Goal: Transaction & Acquisition: Purchase product/service

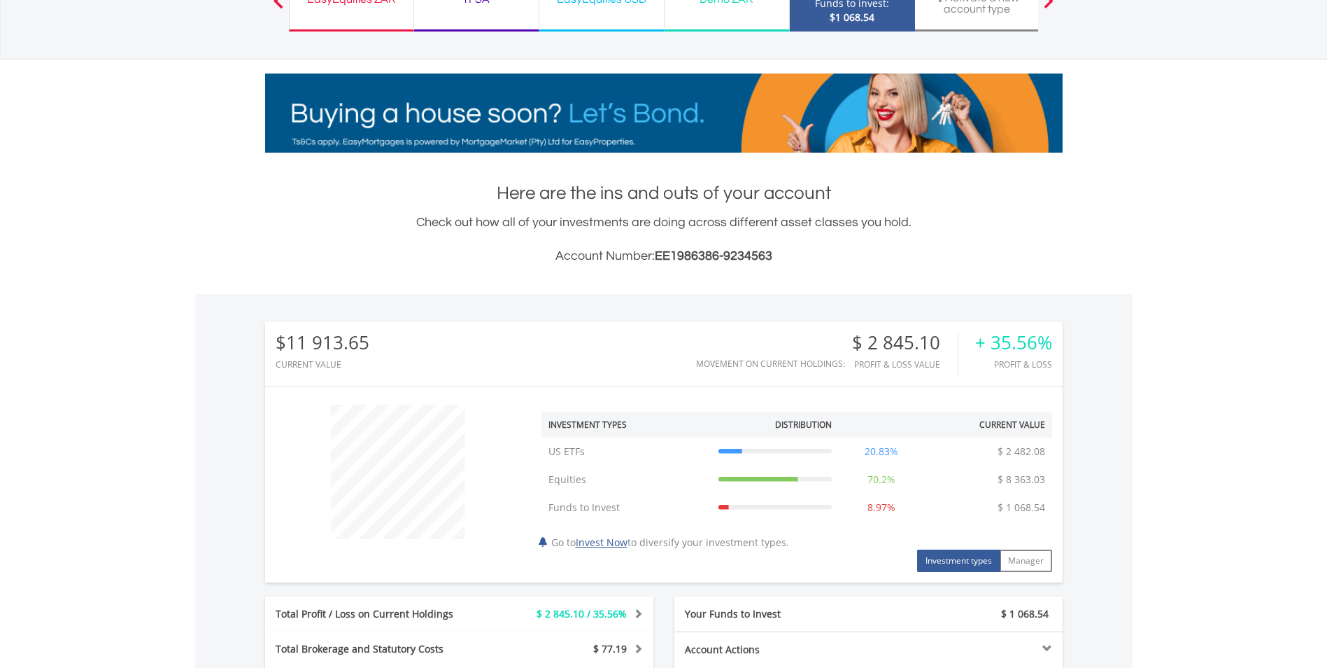
scroll to position [140, 0]
drag, startPoint x: 991, startPoint y: 345, endPoint x: 1050, endPoint y: 341, distance: 58.2
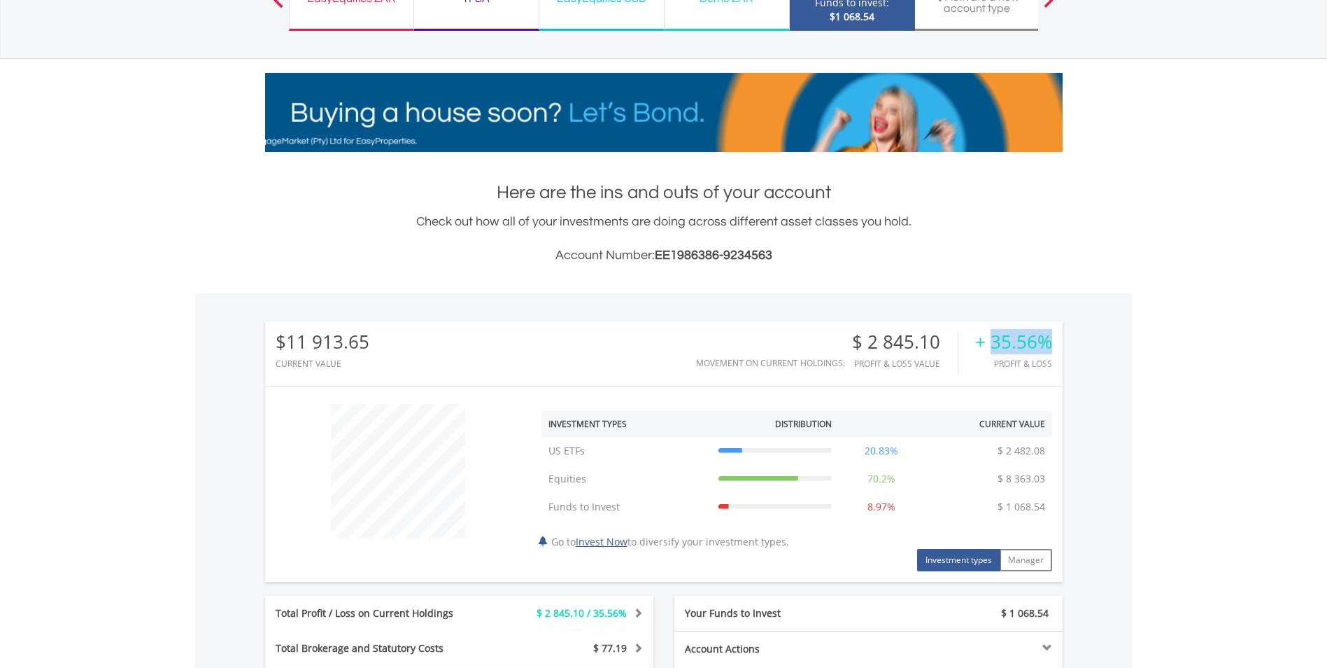
click at [1050, 341] on div "+ 35.56%" at bounding box center [1013, 342] width 77 height 20
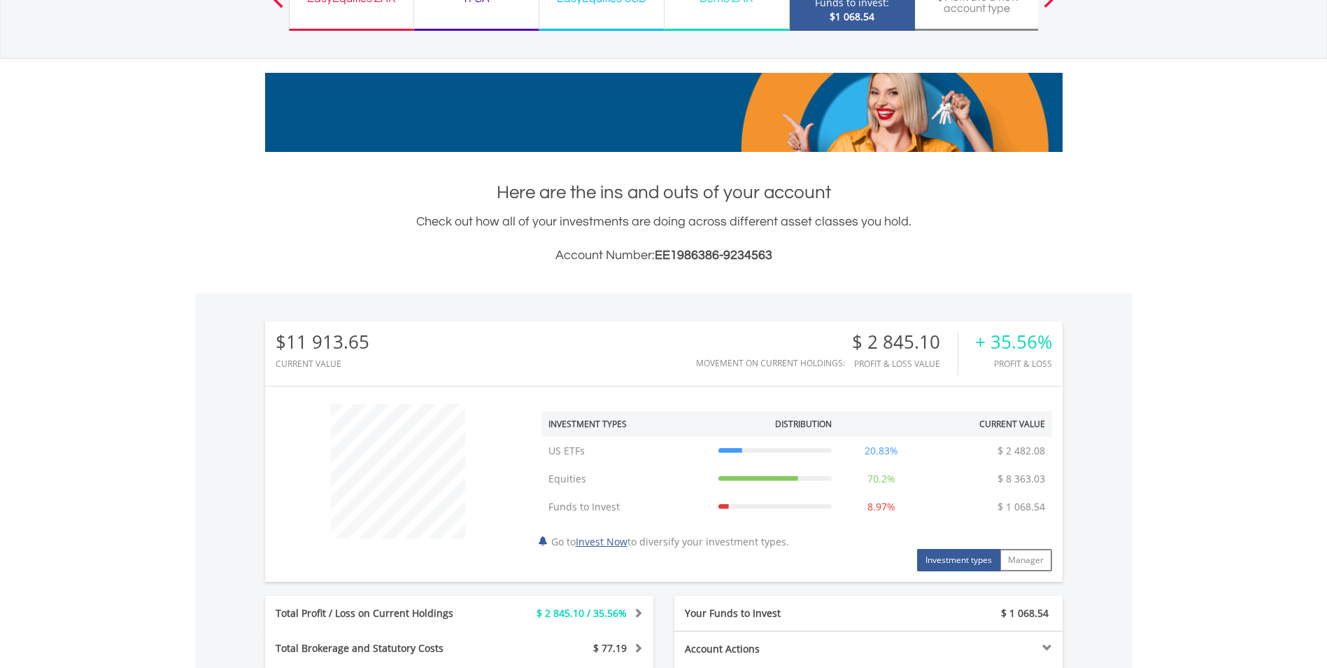
click at [1110, 376] on div "$11 913.65 CURRENT VALUE Movement on Current Holdings: $ 2 845.10 Profit & Loss…" at bounding box center [664, 567] width 938 height 549
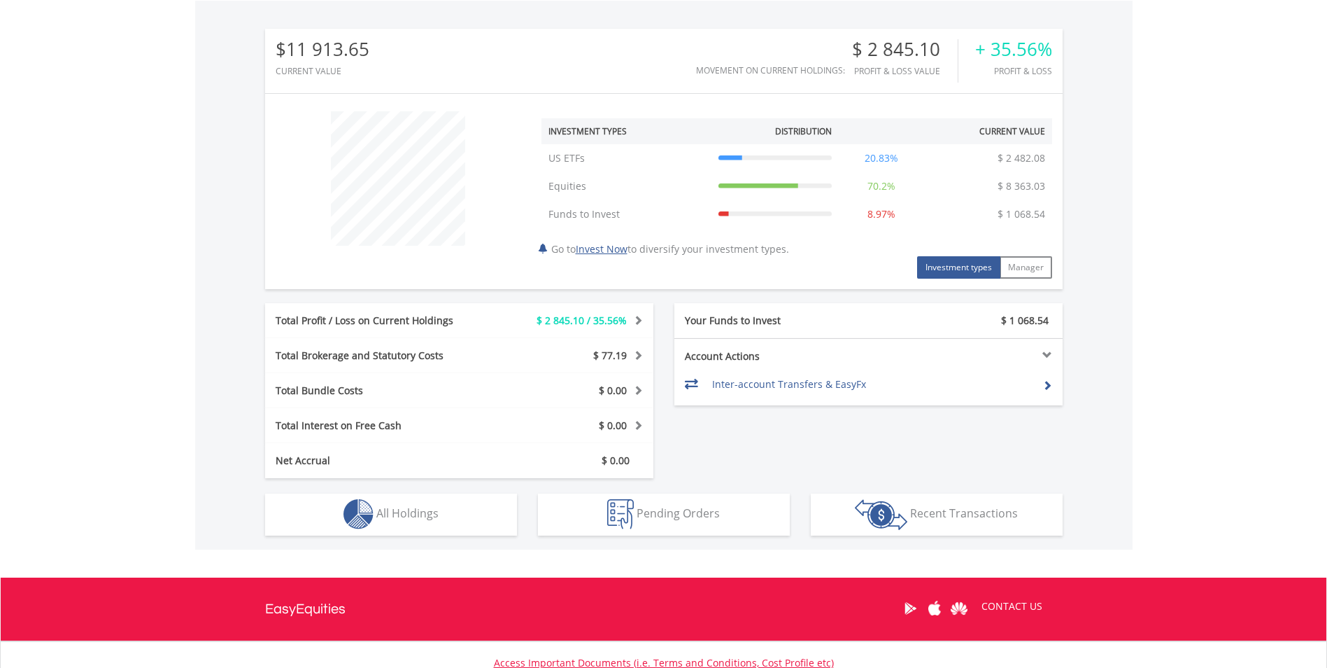
scroll to position [544, 0]
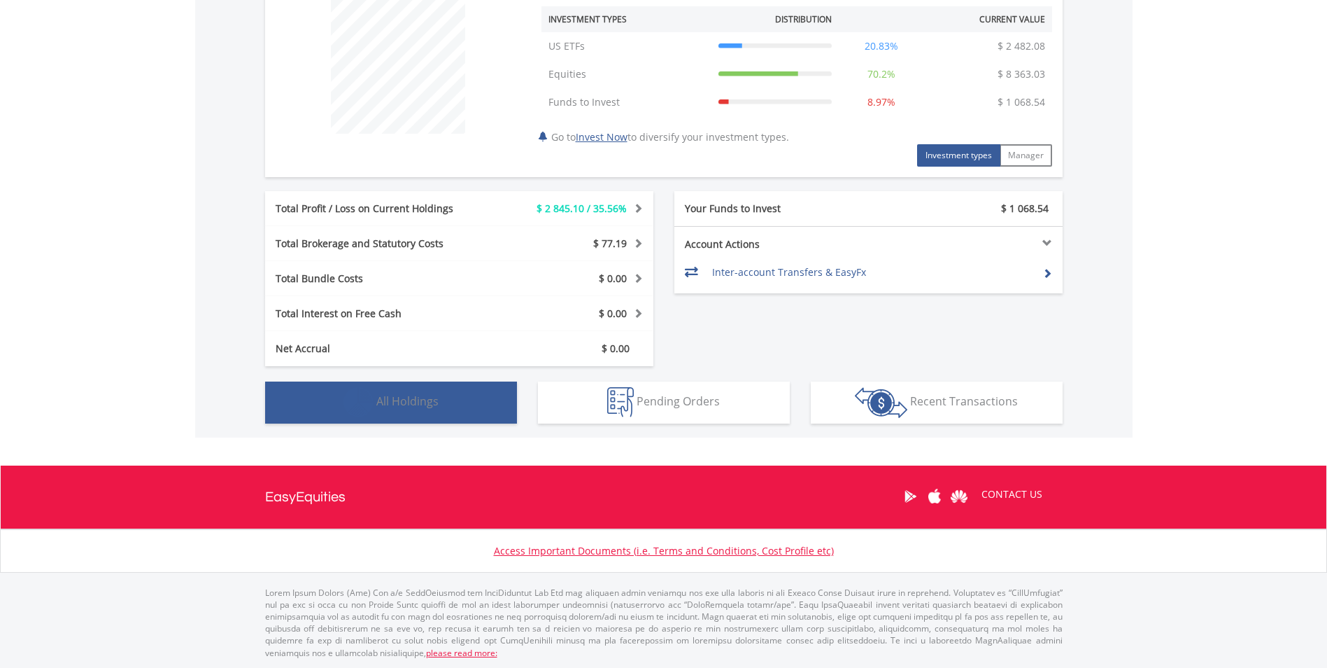
click at [462, 391] on button "Holdings All Holdings" at bounding box center [391, 402] width 252 height 42
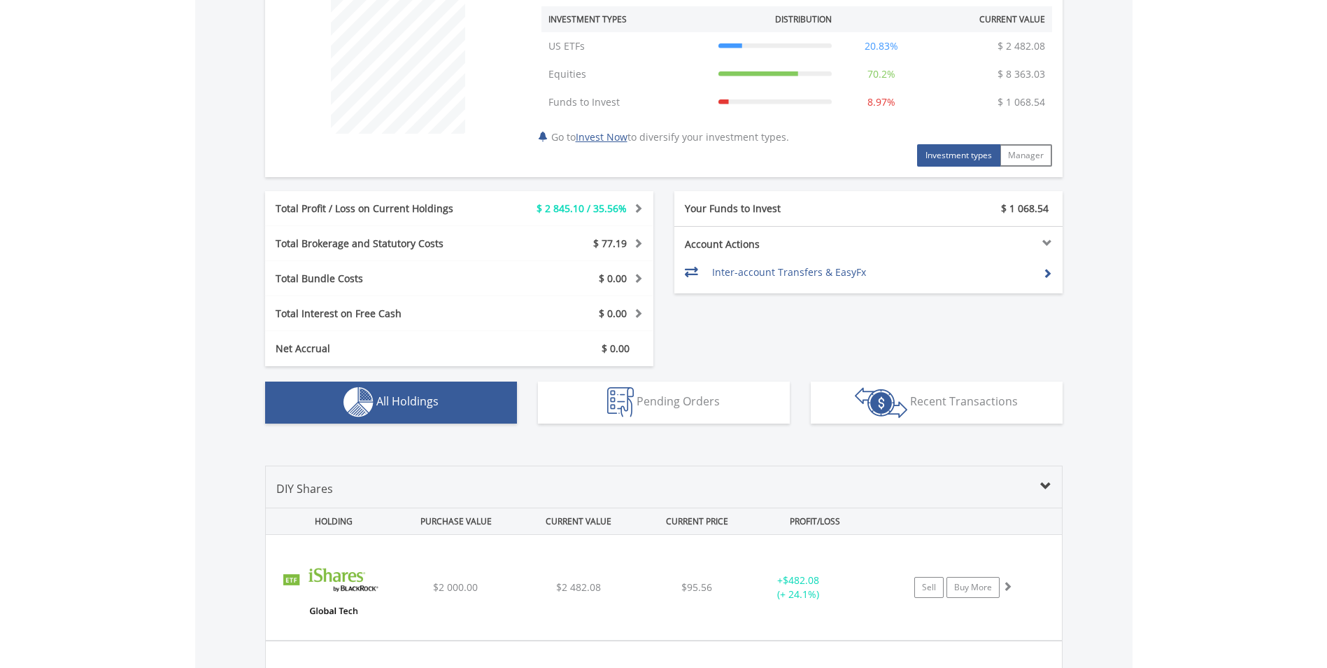
scroll to position [874, 0]
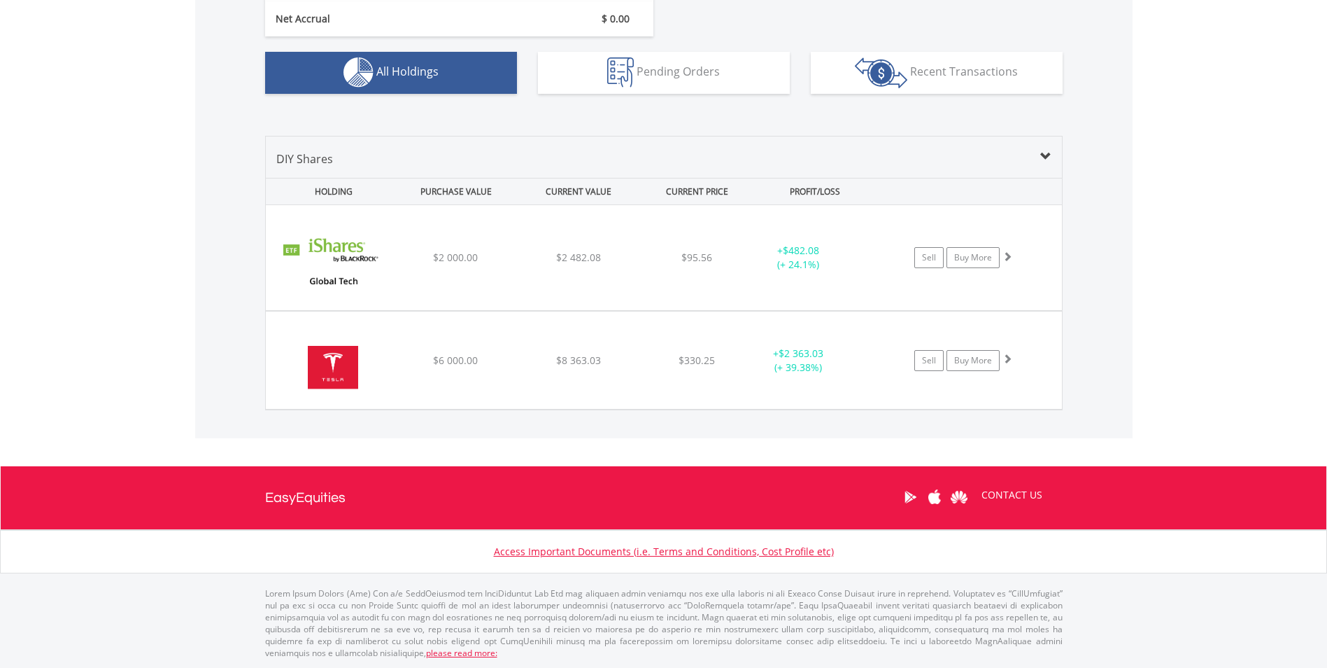
click at [655, 264] on div "$330.25" at bounding box center [697, 257] width 111 height 14
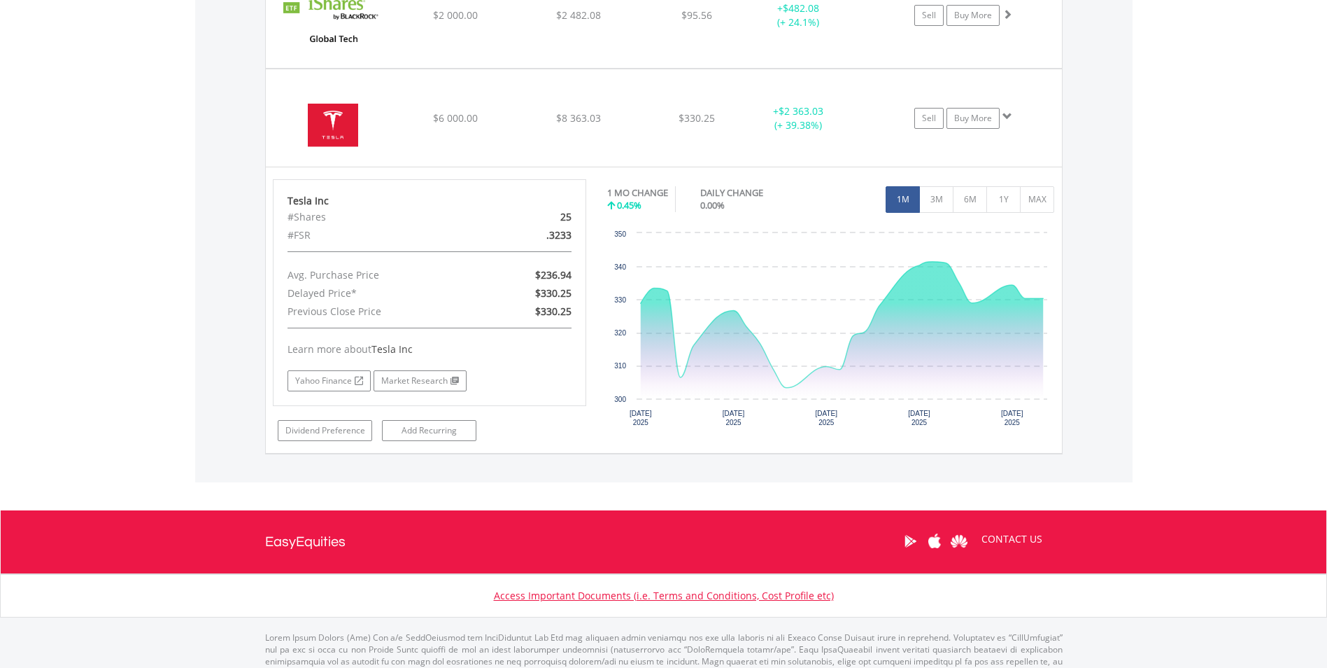
scroll to position [1084, 0]
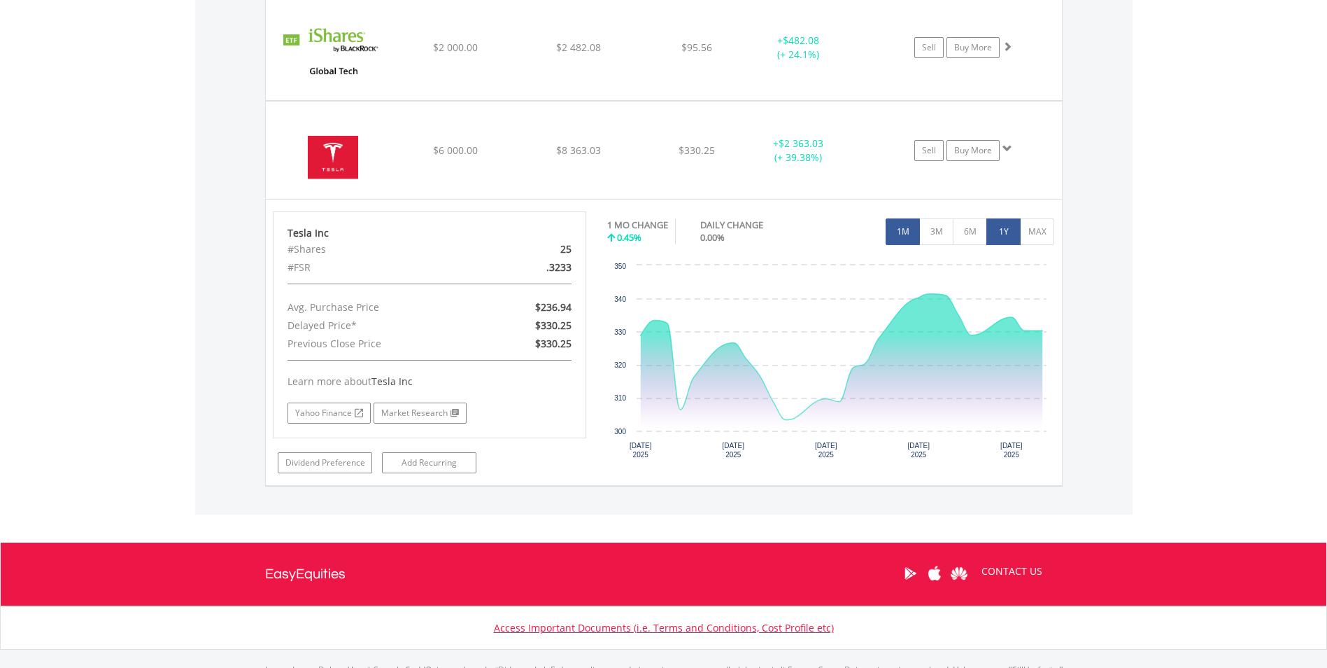
click at [1003, 229] on button "1Y" at bounding box center [1004, 231] width 34 height 27
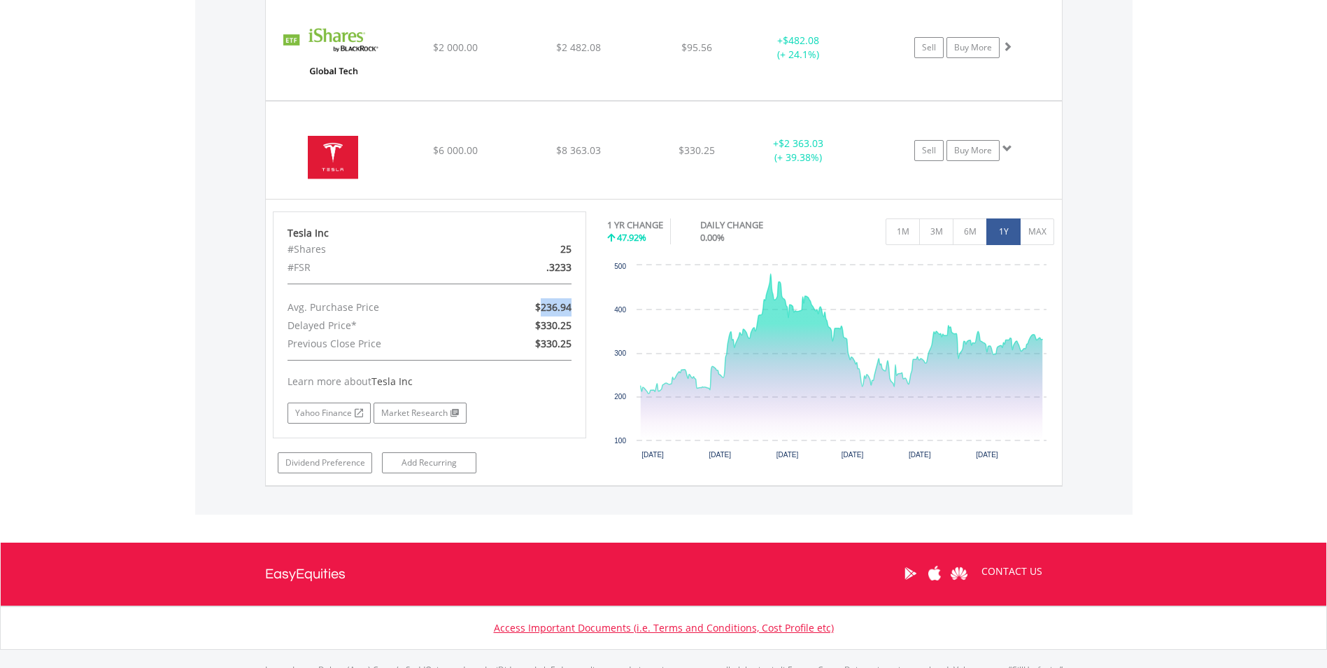
drag, startPoint x: 542, startPoint y: 303, endPoint x: 572, endPoint y: 305, distance: 30.2
click at [572, 305] on div "$236.94" at bounding box center [530, 307] width 101 height 18
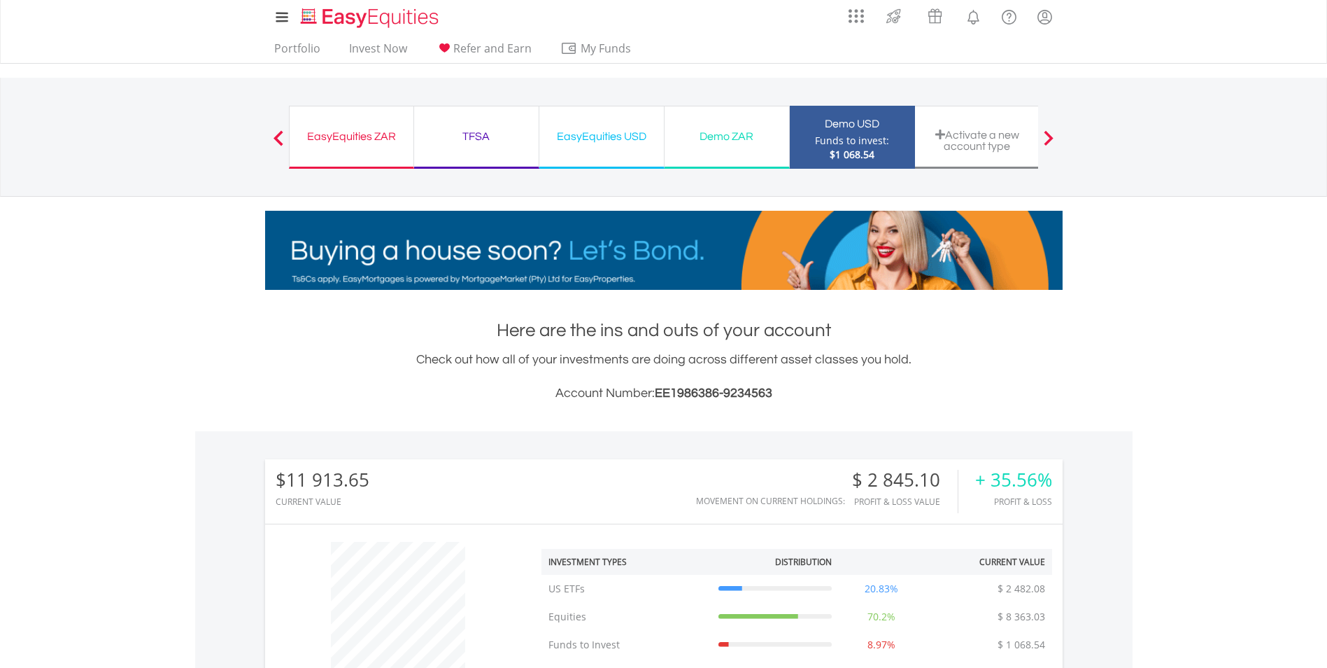
scroll to position [0, 0]
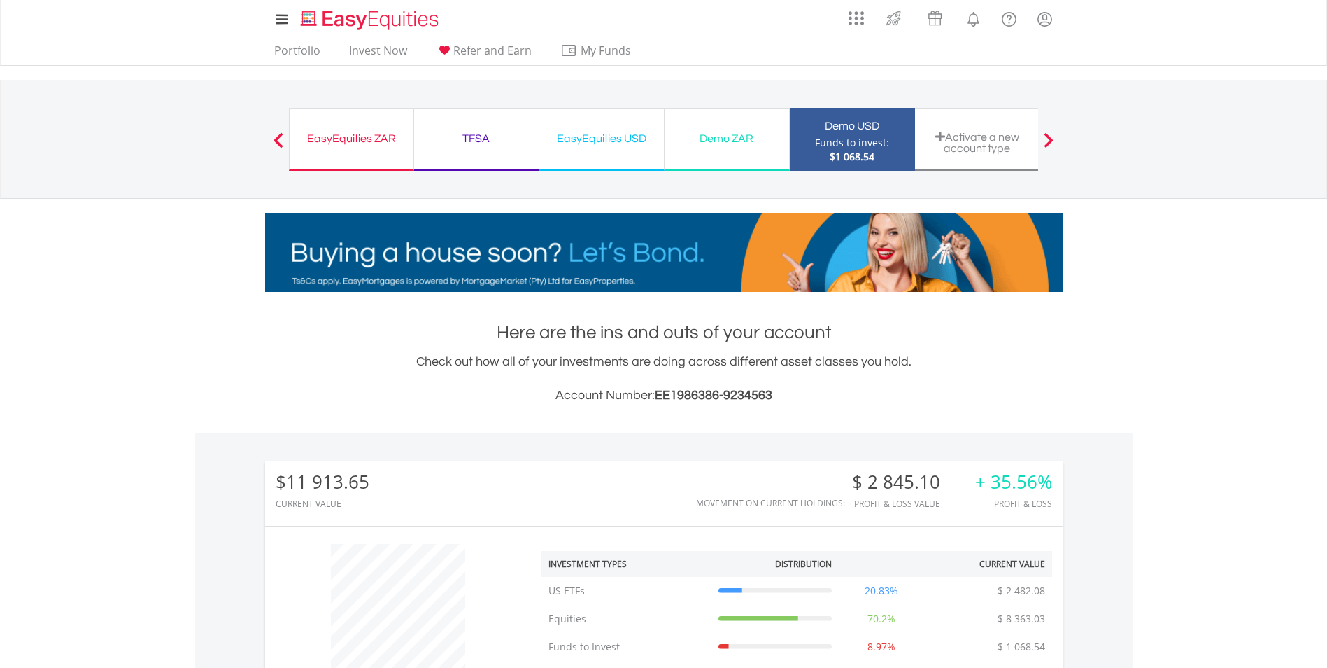
click at [833, 133] on div "Demo USD" at bounding box center [852, 126] width 108 height 20
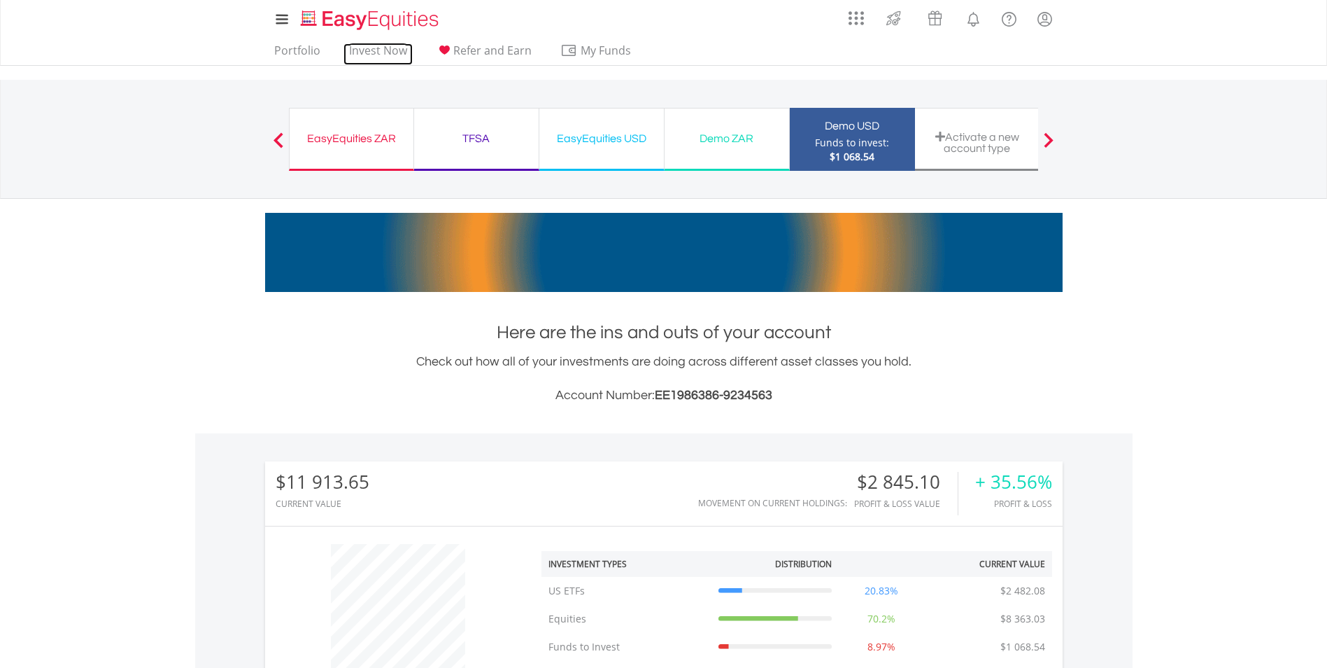
click at [385, 56] on link "Invest Now" at bounding box center [378, 54] width 69 height 22
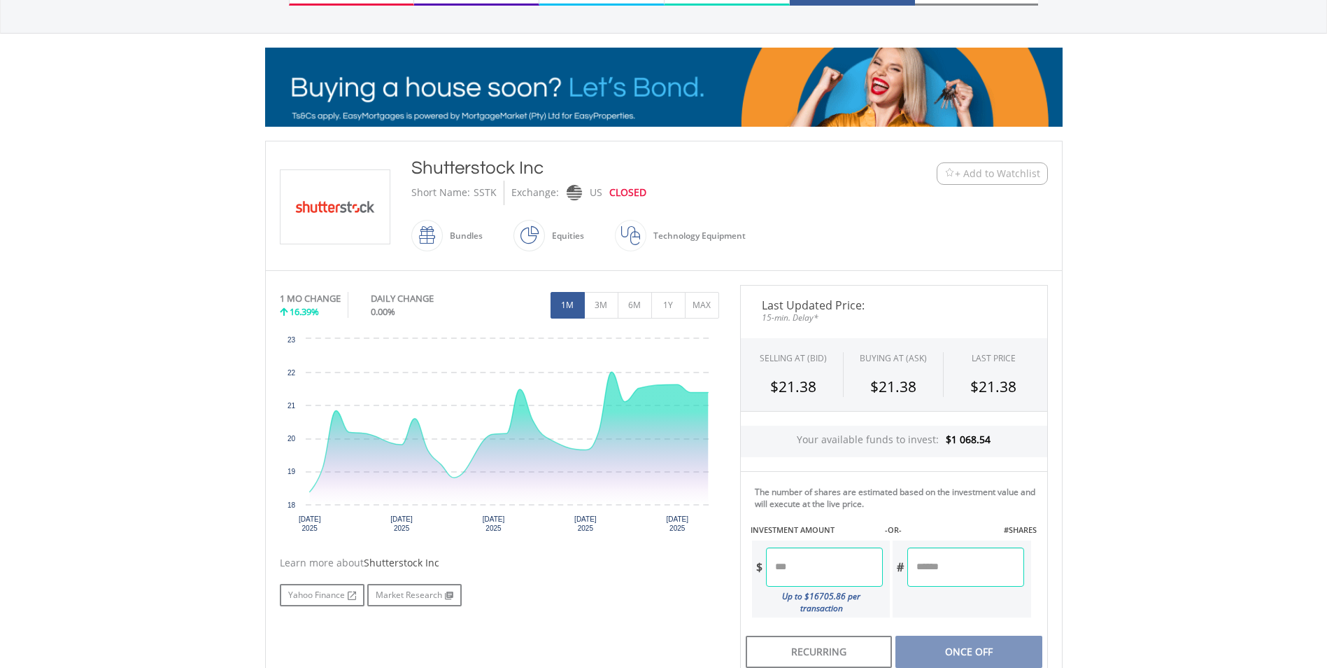
scroll to position [280, 0]
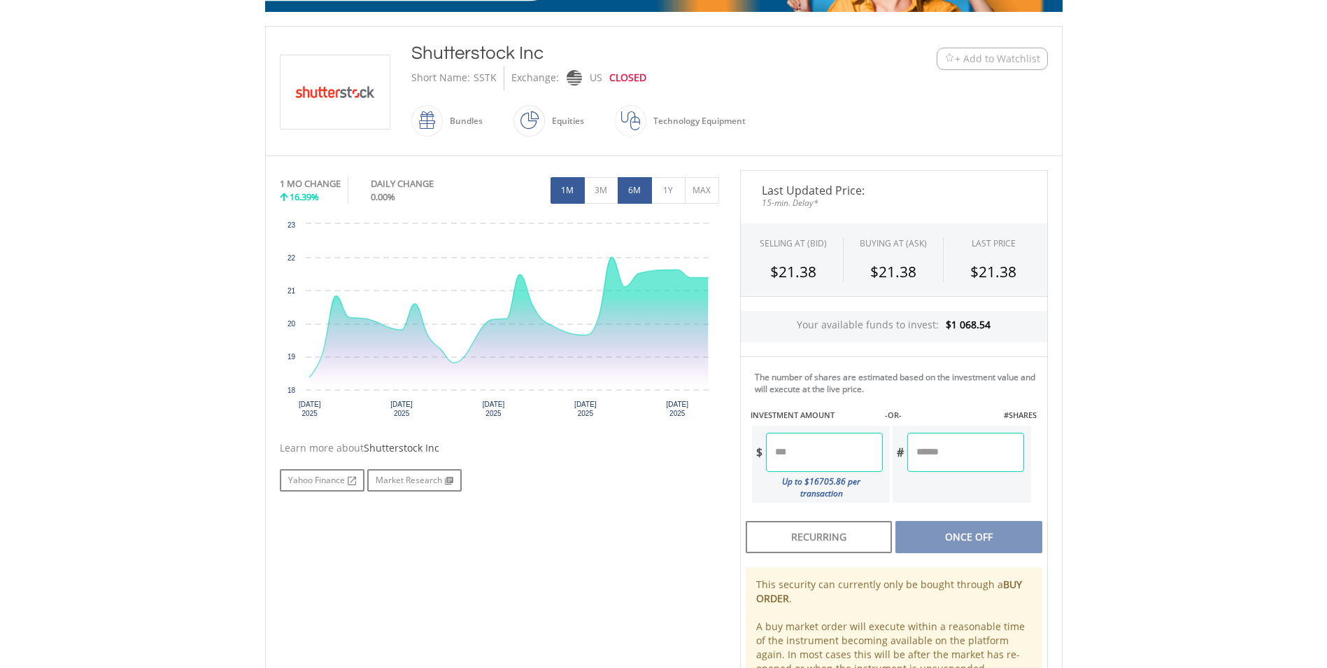
click at [647, 187] on button "6M" at bounding box center [635, 190] width 34 height 27
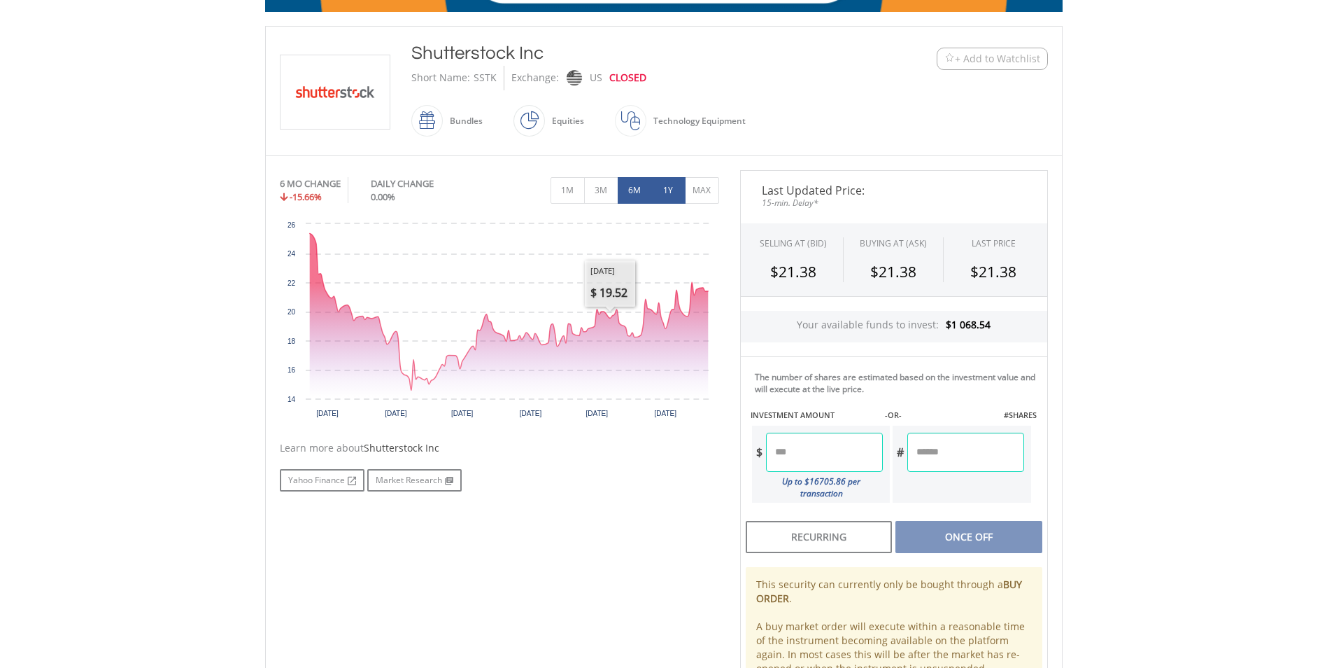
click at [665, 194] on button "1Y" at bounding box center [668, 190] width 34 height 27
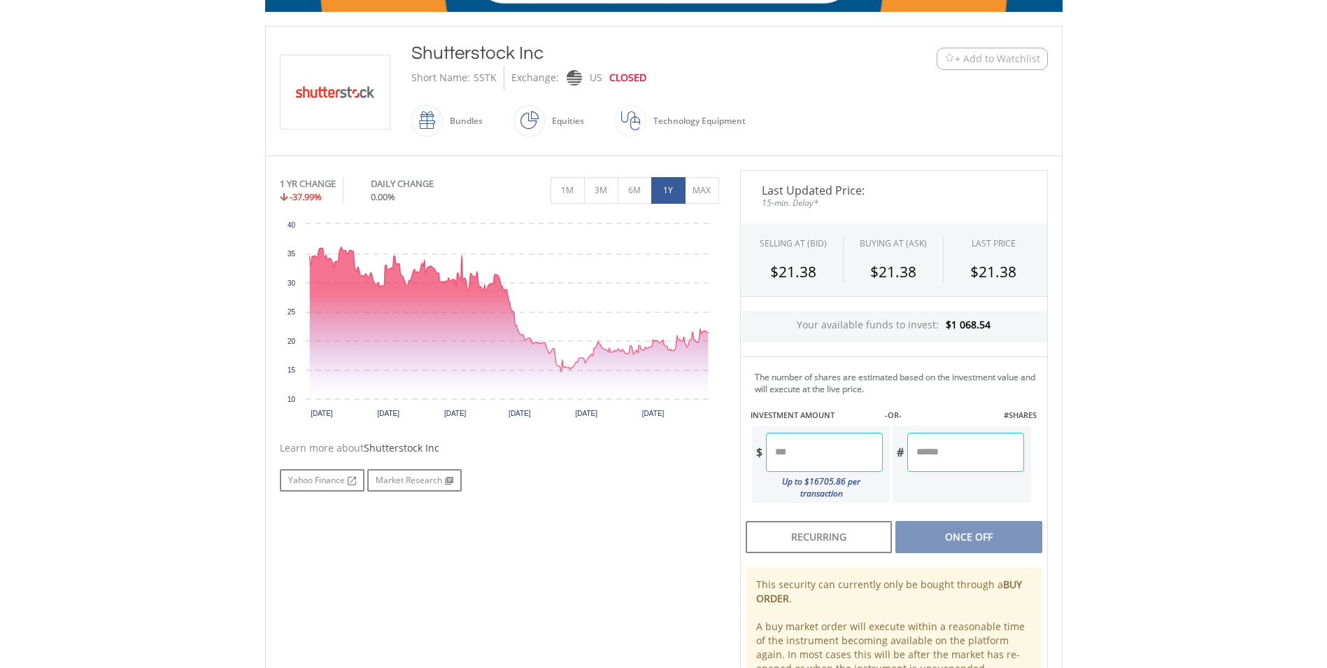
click at [819, 452] on input "number" at bounding box center [824, 451] width 117 height 39
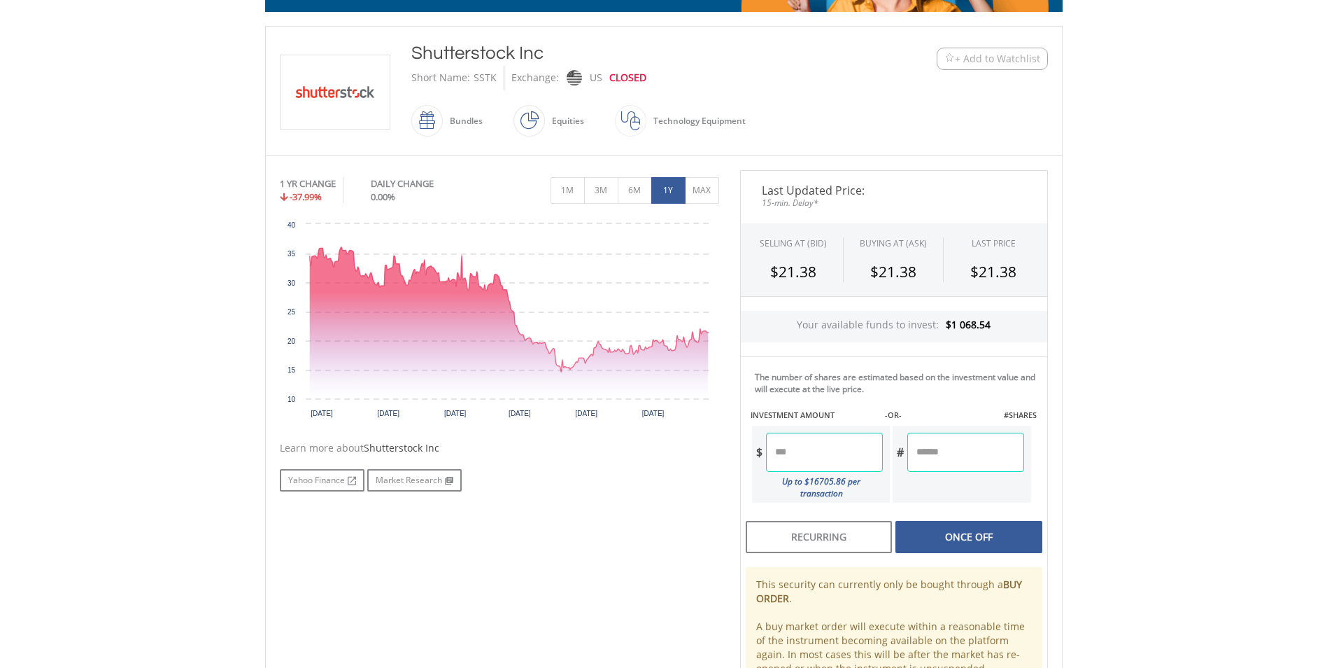
click at [954, 452] on div "Last Updated Price: 15-min. Delay* SELLING AT (BID) BUYING AT (ASK) LAST PRICE …" at bounding box center [894, 444] width 329 height 549
type input "******"
type input "*******"
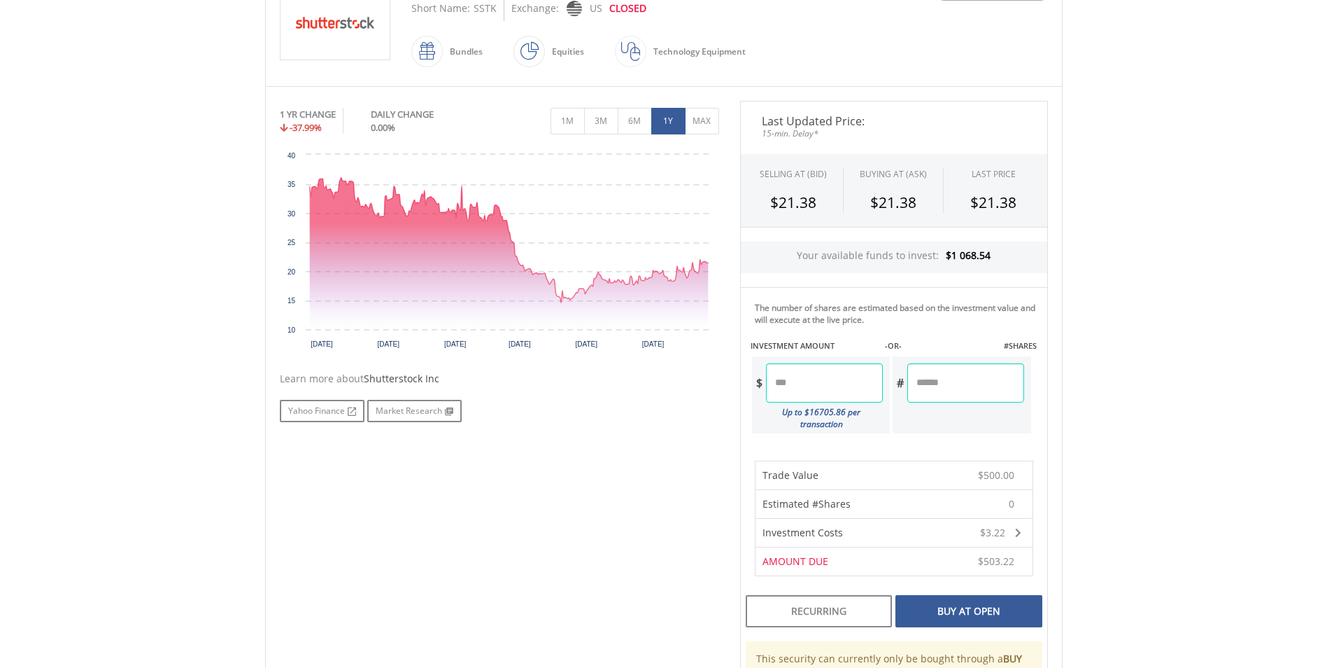
scroll to position [350, 0]
drag, startPoint x: 819, startPoint y: 388, endPoint x: 734, endPoint y: 385, distance: 84.7
click at [734, 385] on div "Last Updated Price: 15-min. Delay* SELLING AT (BID) BUYING AT (ASK) LAST PRICE …" at bounding box center [894, 446] width 329 height 693
click at [972, 381] on div "Last Updated Price: 15-min. Delay* SELLING AT (BID) BUYING AT (ASK) LAST PRICE …" at bounding box center [894, 446] width 329 height 693
type input "******"
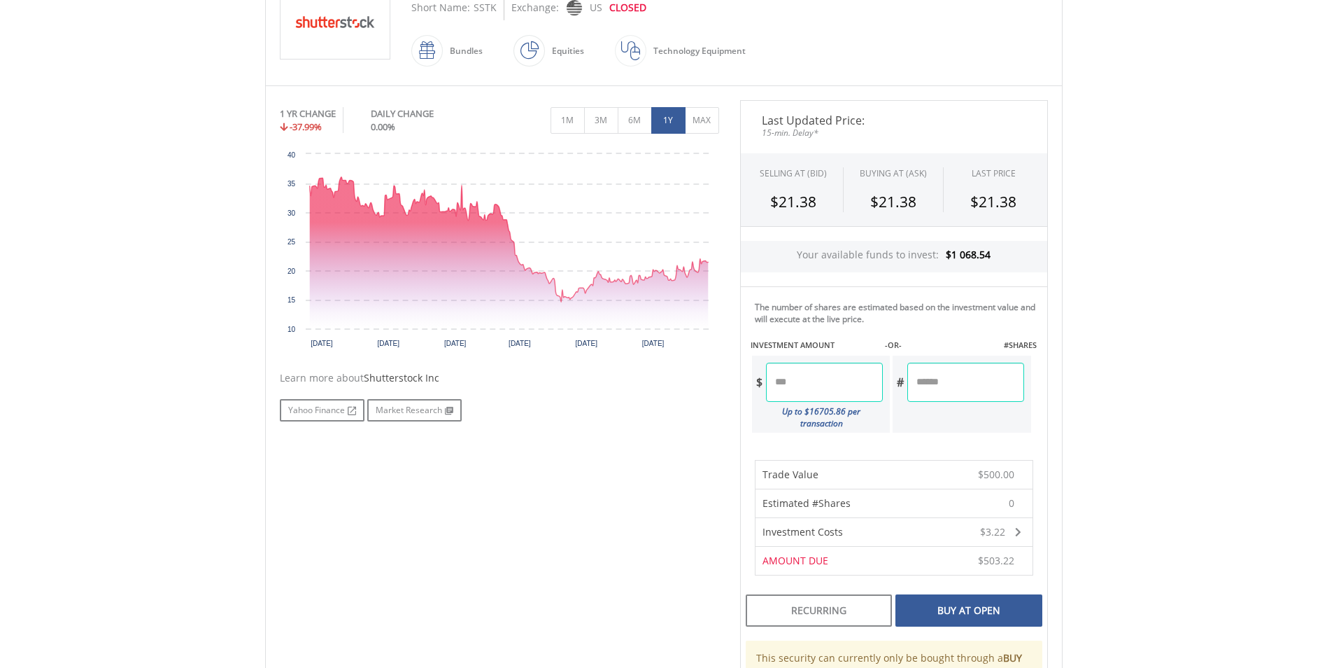
type input "*******"
drag, startPoint x: 828, startPoint y: 378, endPoint x: 740, endPoint y: 378, distance: 88.2
click at [740, 378] on div "The number of shares are estimated based on the investment value and will execu…" at bounding box center [894, 364] width 308 height 157
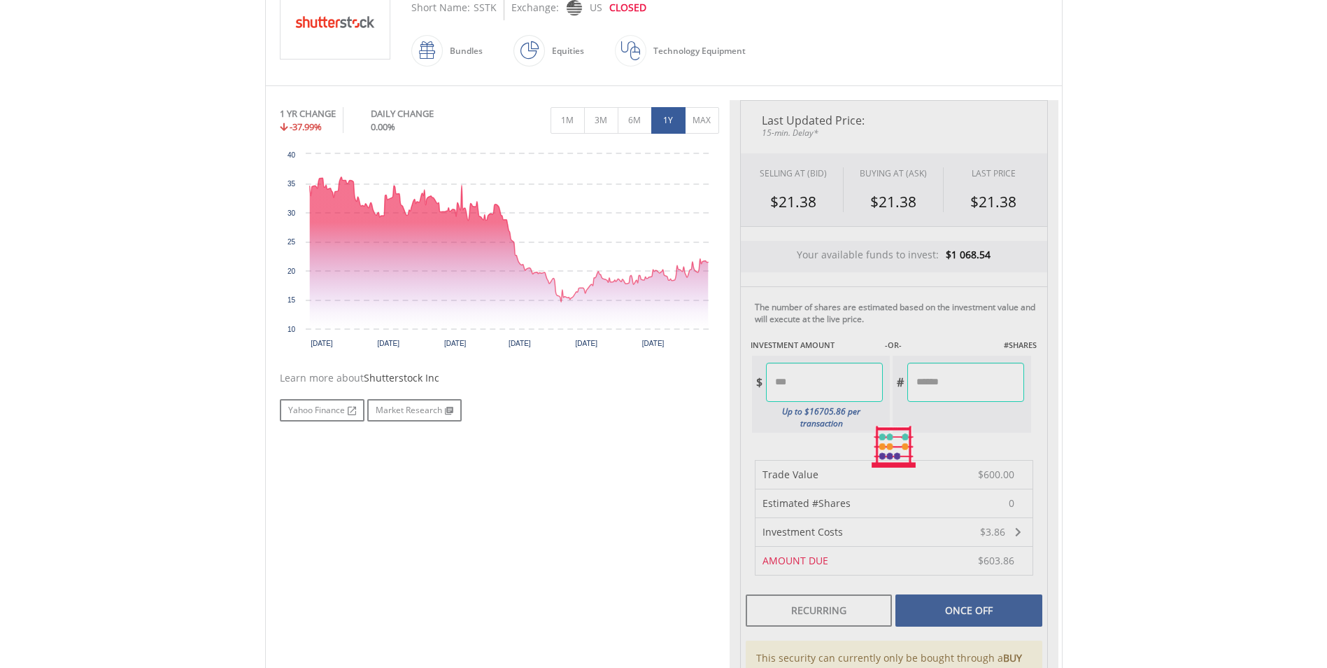
click at [968, 376] on div "Last Updated Price: 15-min. Delay* SELLING AT (BID) BUYING AT (ASK) LAST PRICE …" at bounding box center [894, 446] width 329 height 693
type input "******"
type input "*******"
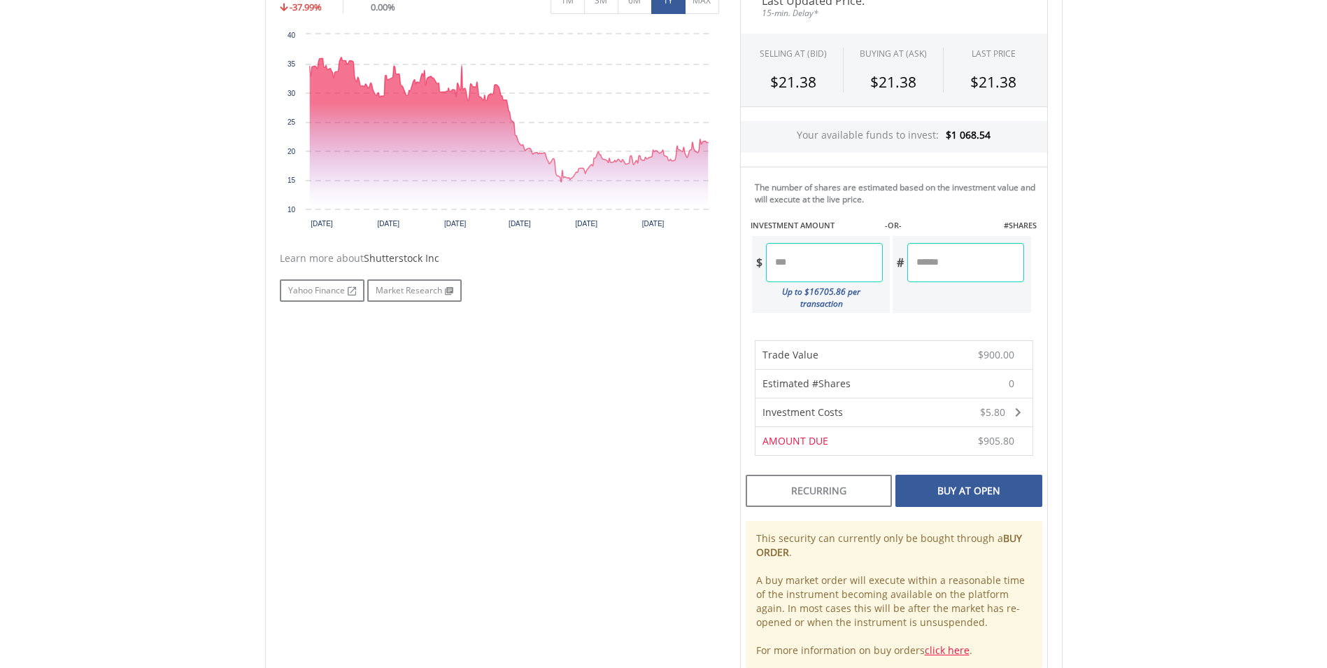
scroll to position [490, 0]
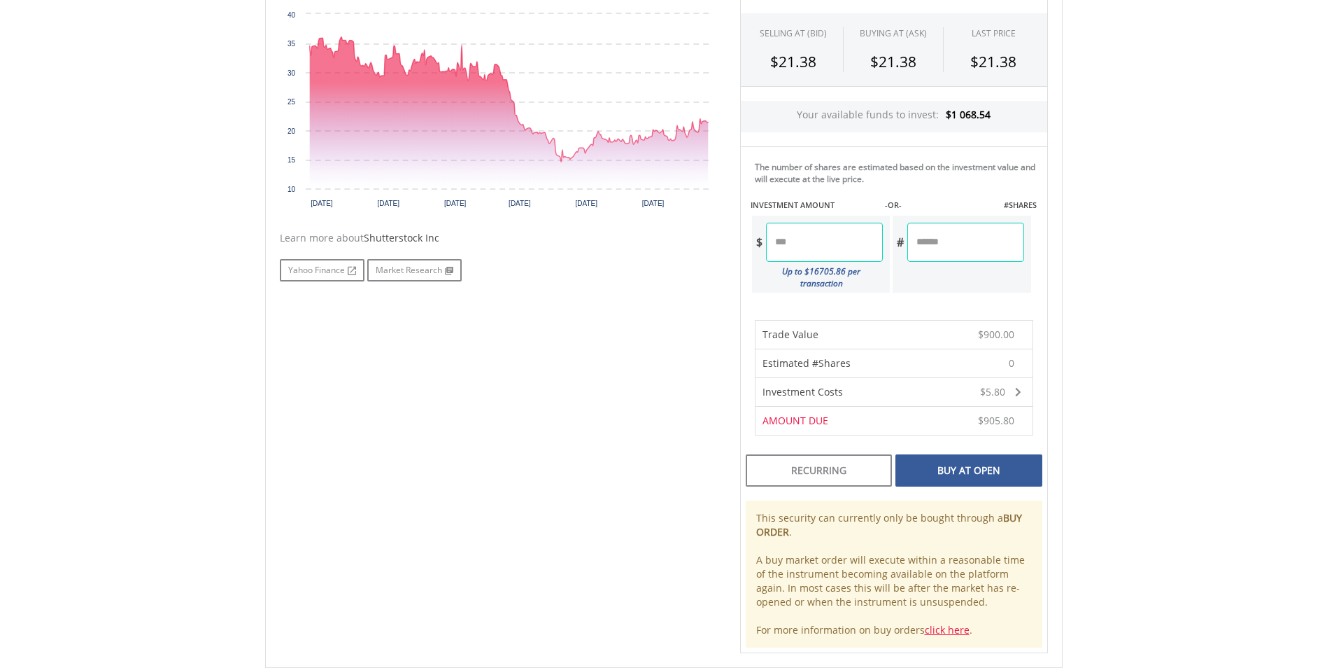
click at [966, 459] on div "Buy At Open" at bounding box center [969, 470] width 146 height 32
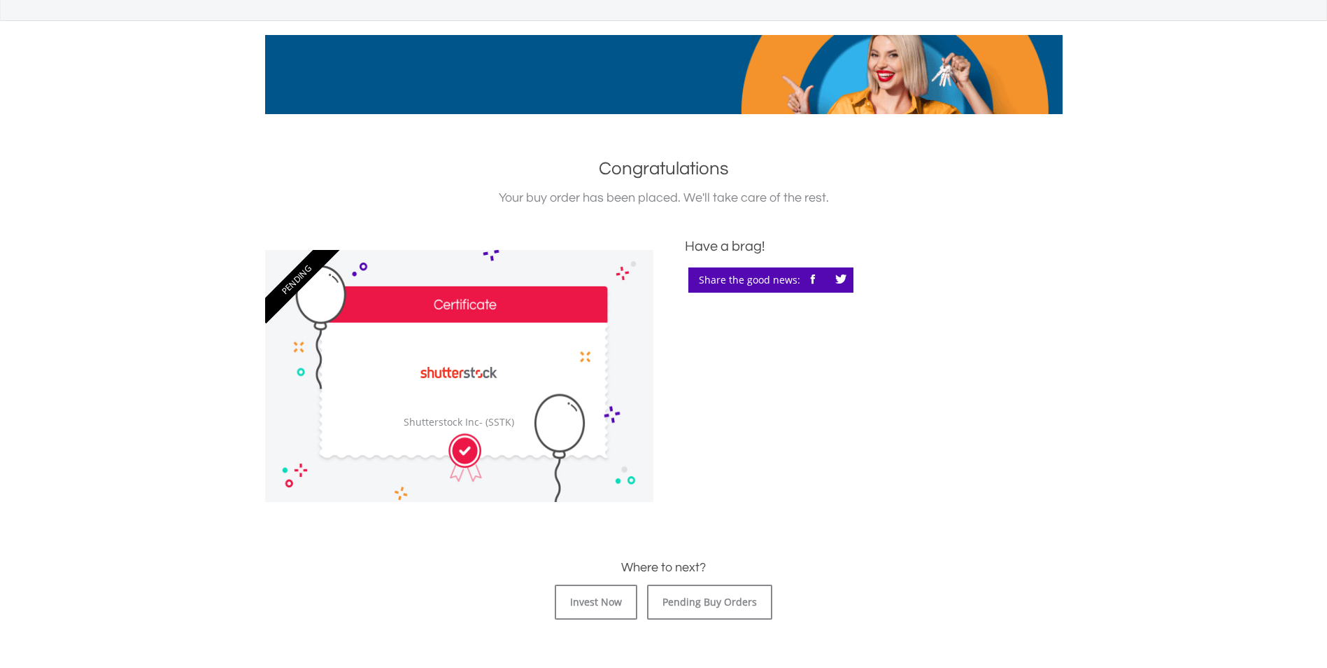
scroll to position [280, 0]
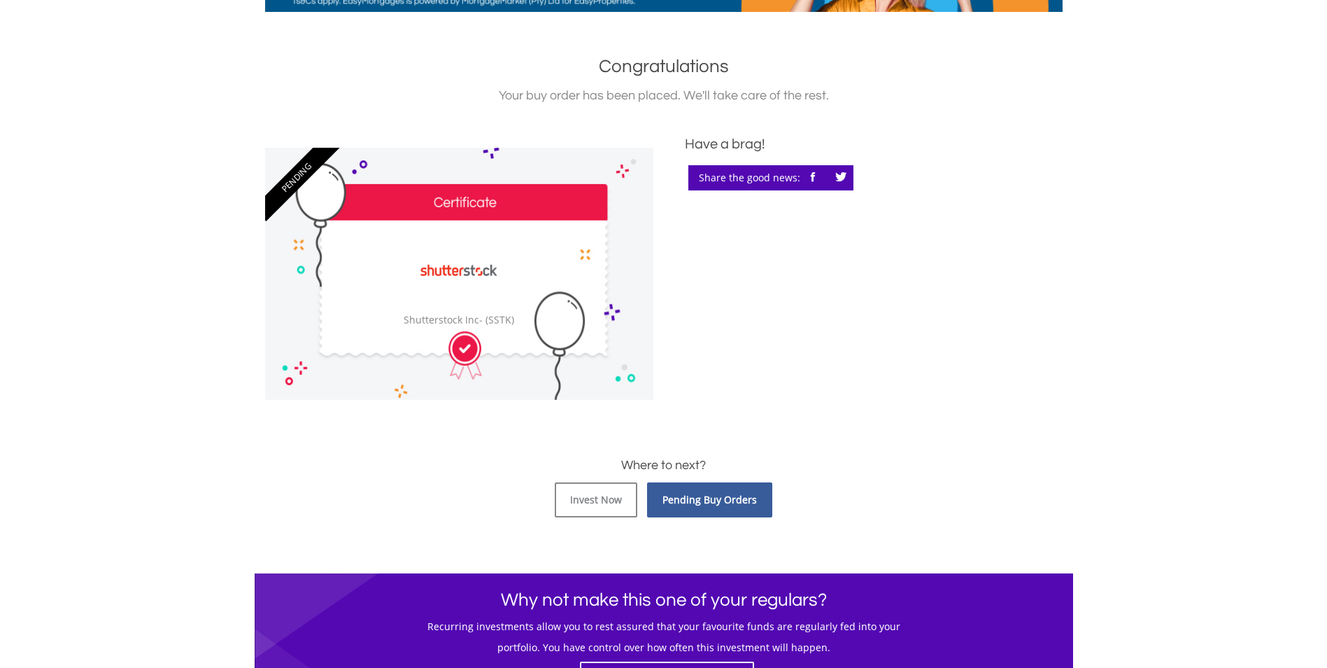
click at [700, 492] on link "Pending Buy Orders" at bounding box center [709, 499] width 125 height 35
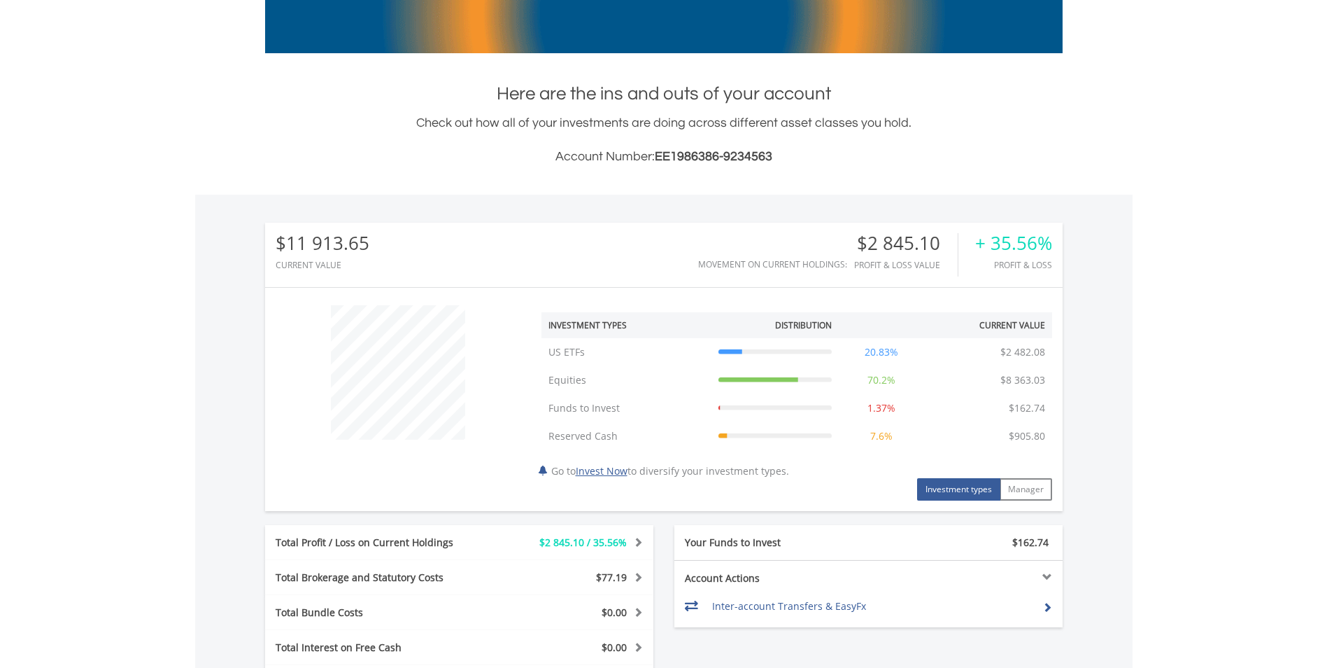
scroll to position [223, 0]
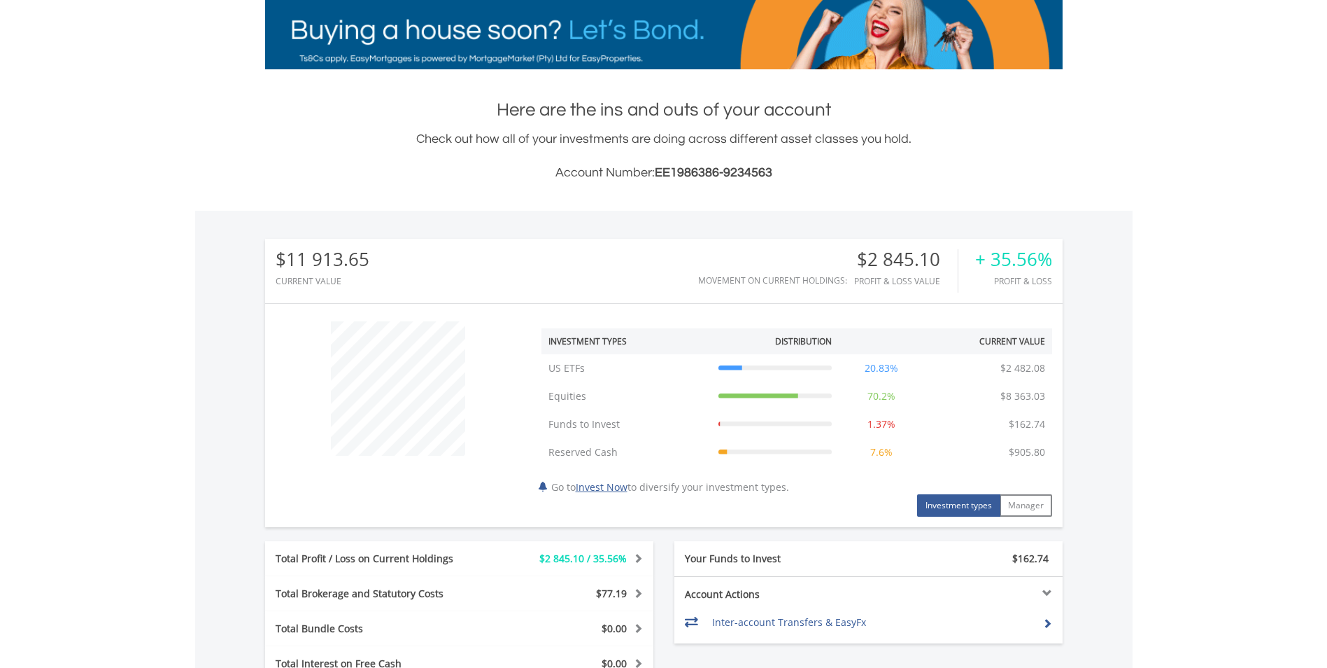
click at [1141, 230] on body "My Investments Invest Now New Listings Sell My Recurring Investments Pending Or…" at bounding box center [663, 508] width 1327 height 1462
click at [1248, 269] on body "My Investments Invest Now New Listings Sell My Recurring Investments Pending Or…" at bounding box center [663, 508] width 1327 height 1462
